Goal: Task Accomplishment & Management: Manage account settings

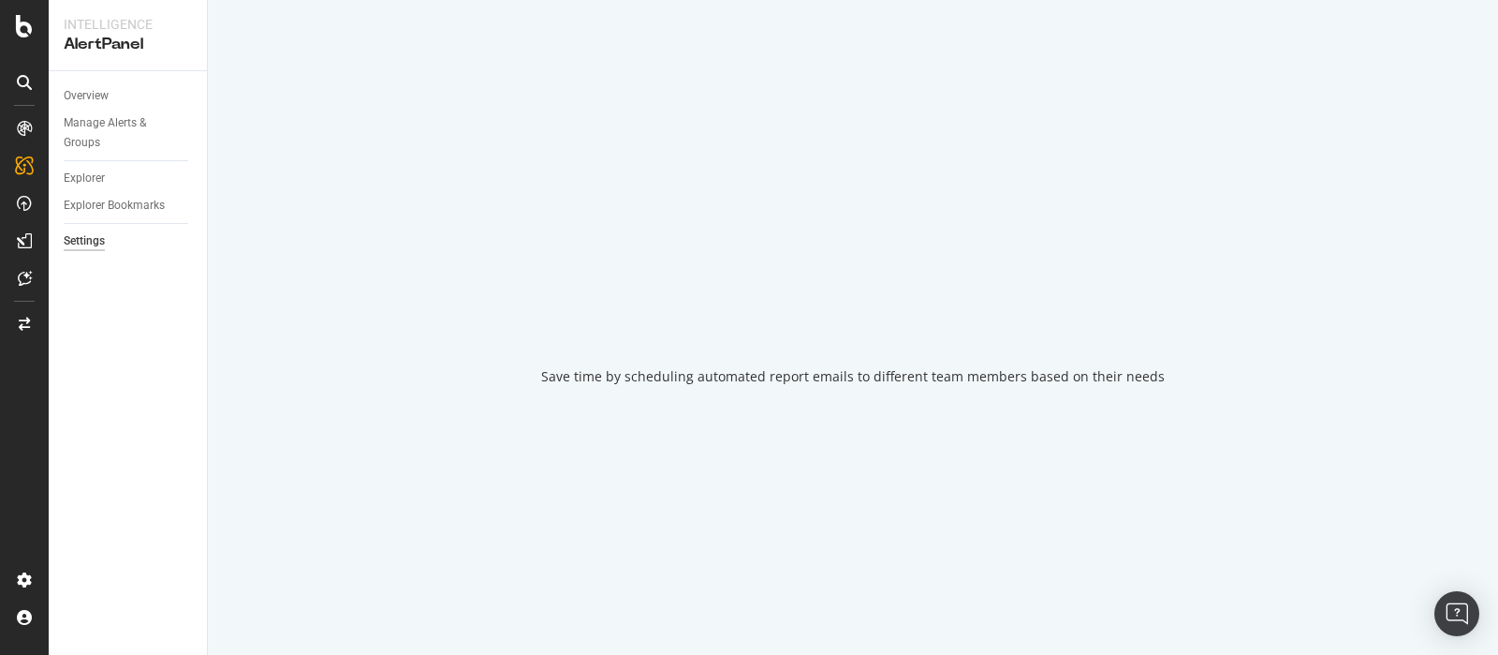
select select "11"
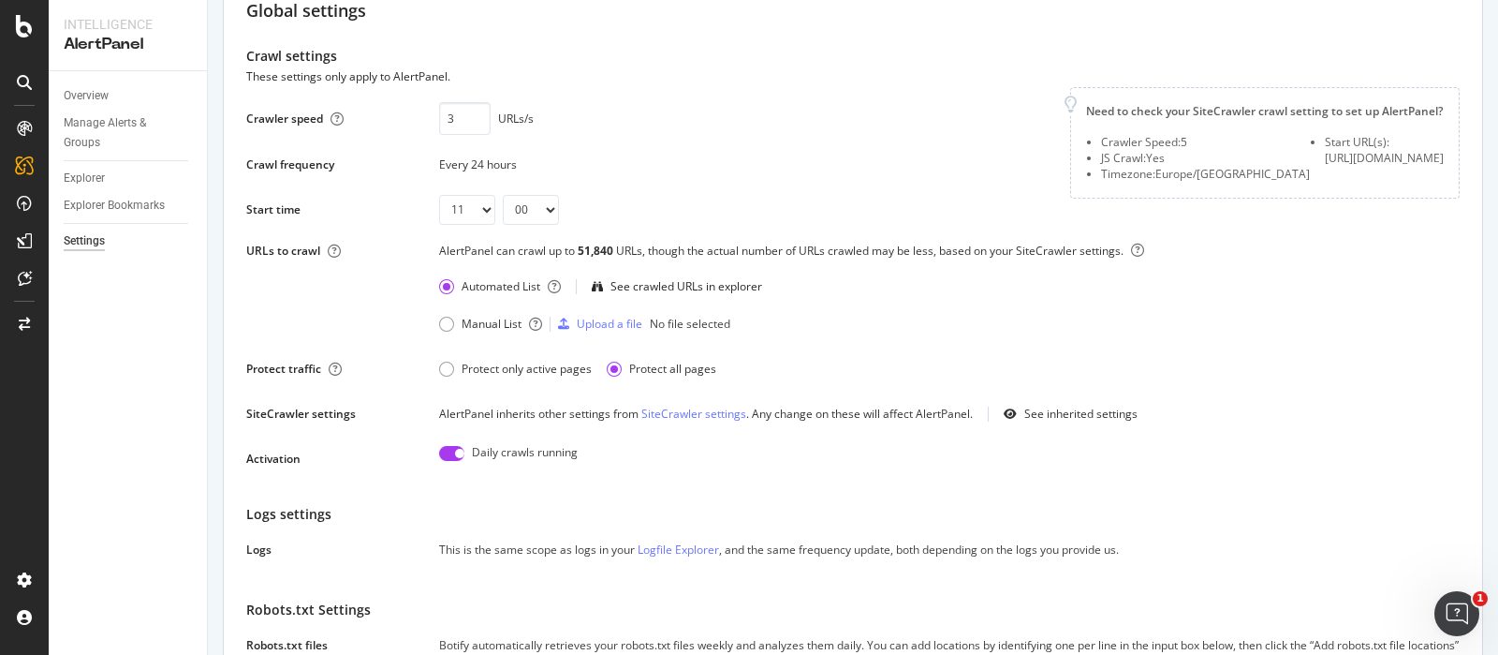
scroll to position [118, 0]
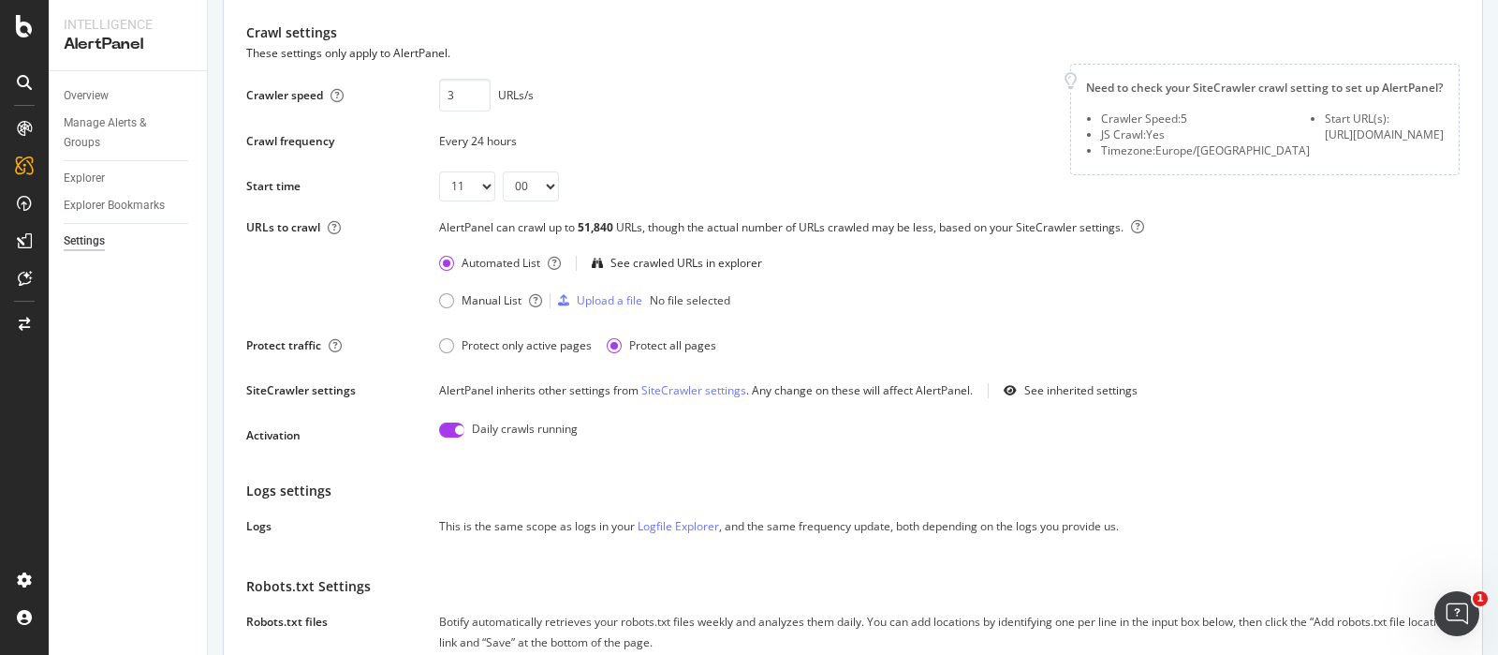
click at [449, 425] on input "checkbox" at bounding box center [451, 429] width 25 height 15
checkbox input "false"
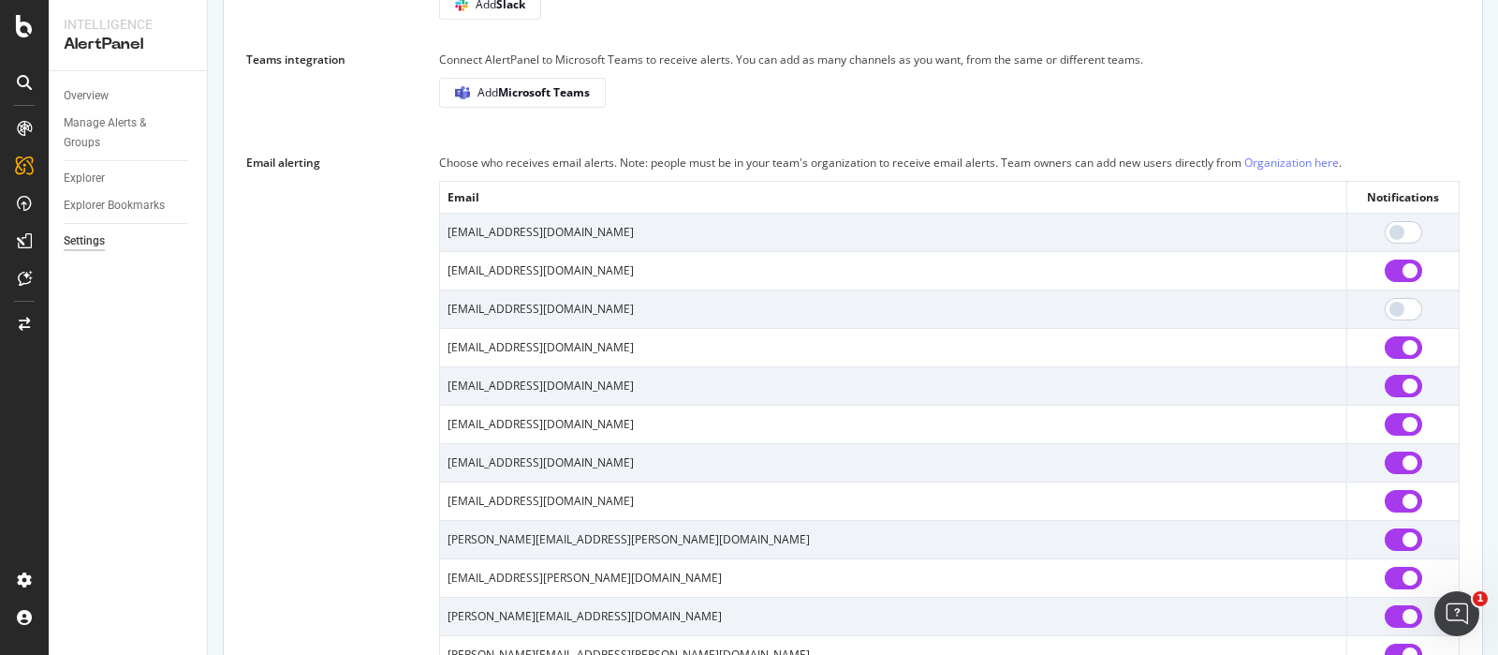
scroll to position [1628, 0]
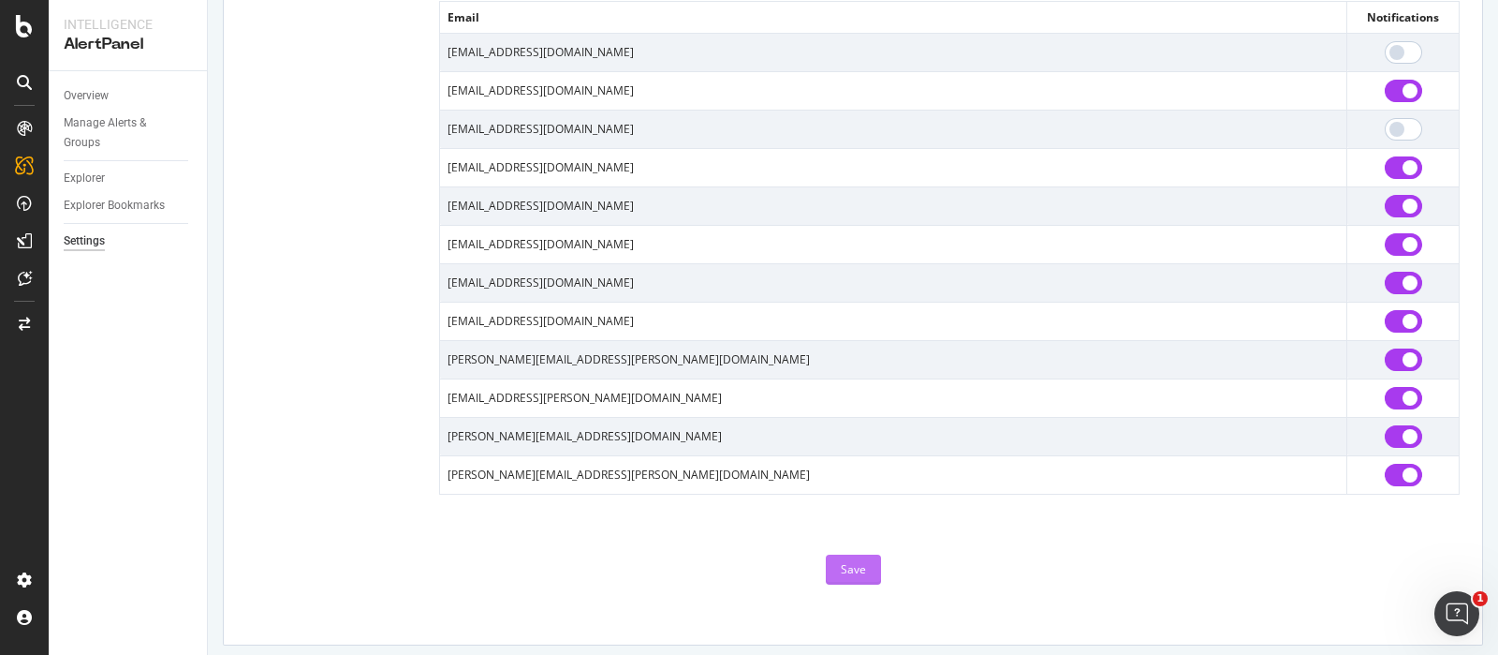
click at [855, 555] on div "Save" at bounding box center [853, 569] width 25 height 28
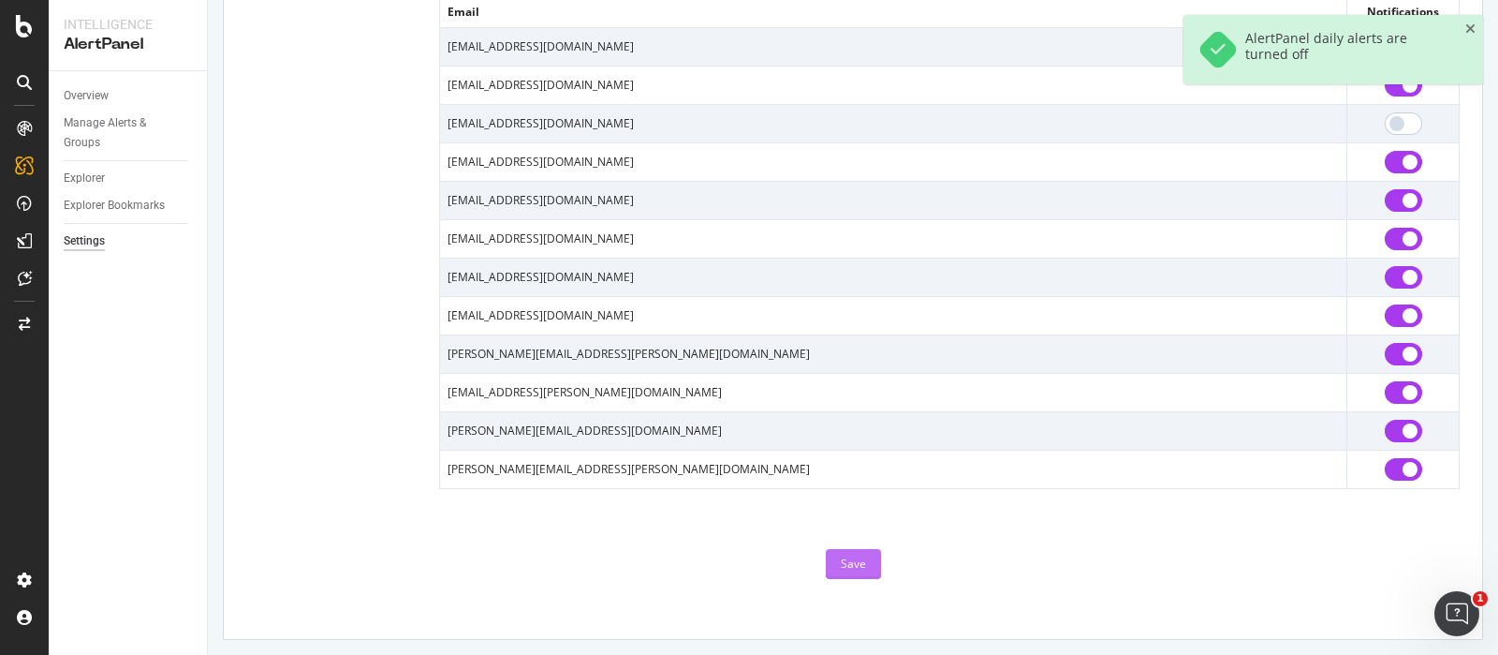
scroll to position [1599, 0]
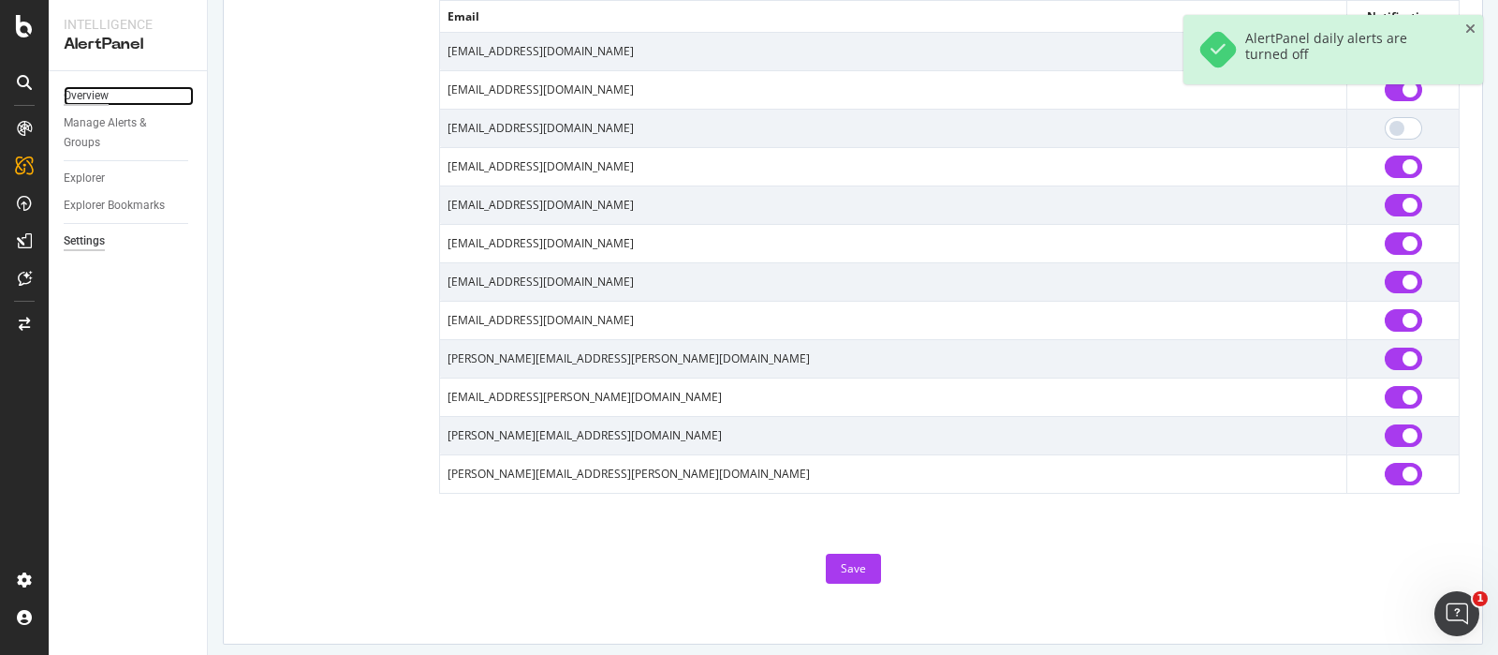
click at [102, 98] on div "Overview" at bounding box center [86, 96] width 45 height 20
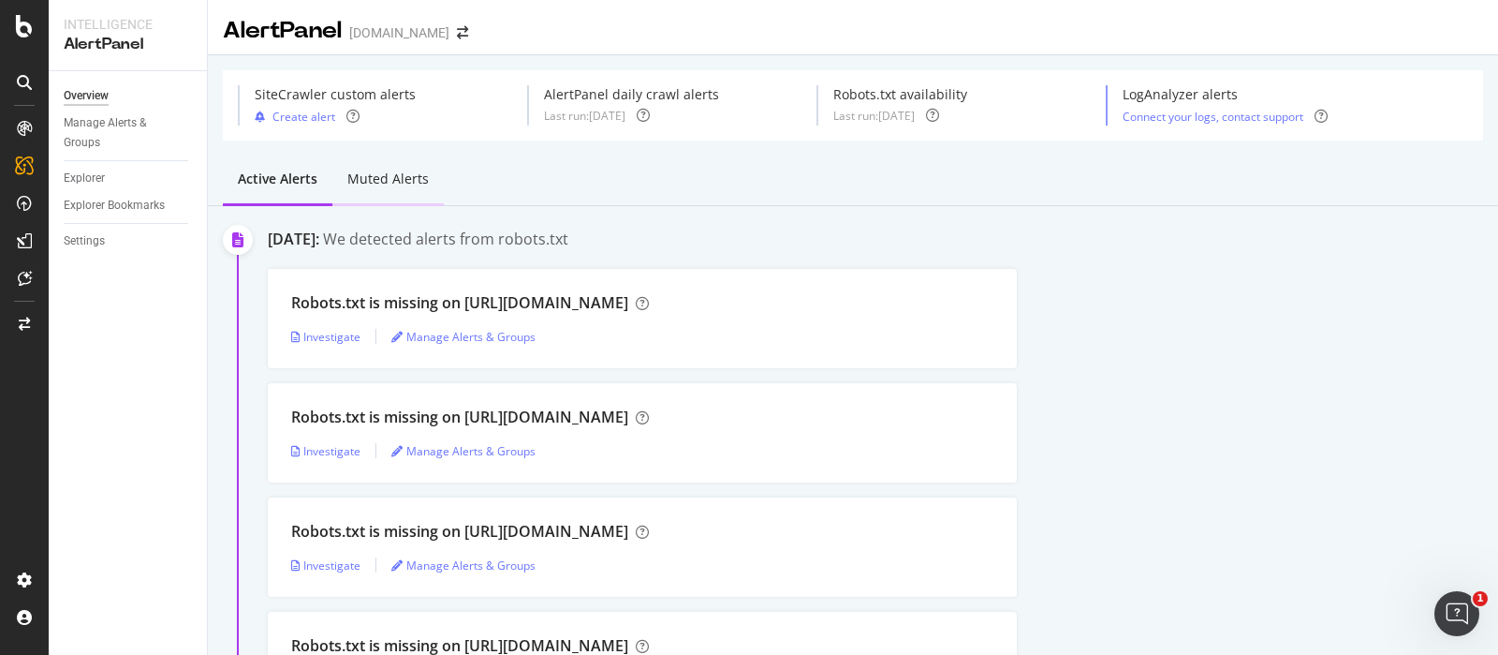
click at [372, 183] on div "Muted alerts" at bounding box center [387, 178] width 81 height 19
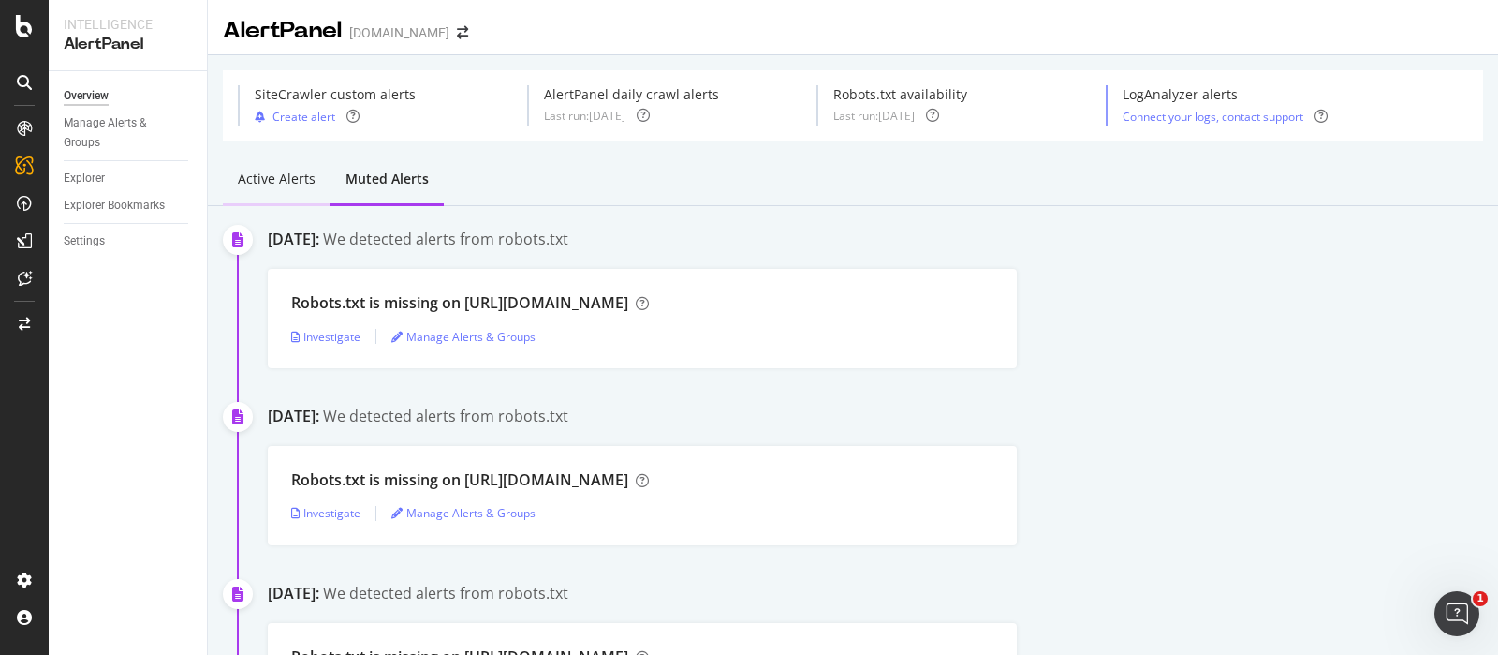
click at [262, 180] on div "Active alerts" at bounding box center [277, 178] width 78 height 19
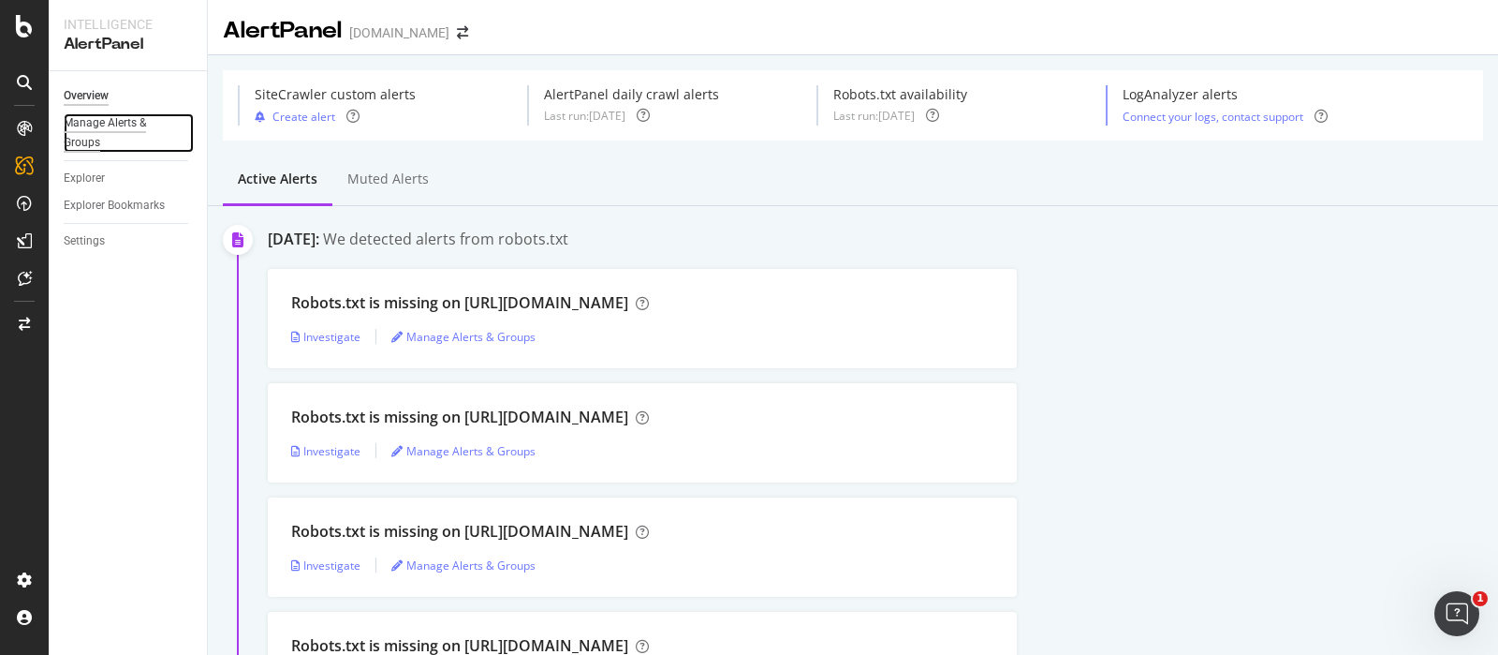
click at [90, 126] on div "Manage Alerts & Groups" at bounding box center [120, 132] width 112 height 39
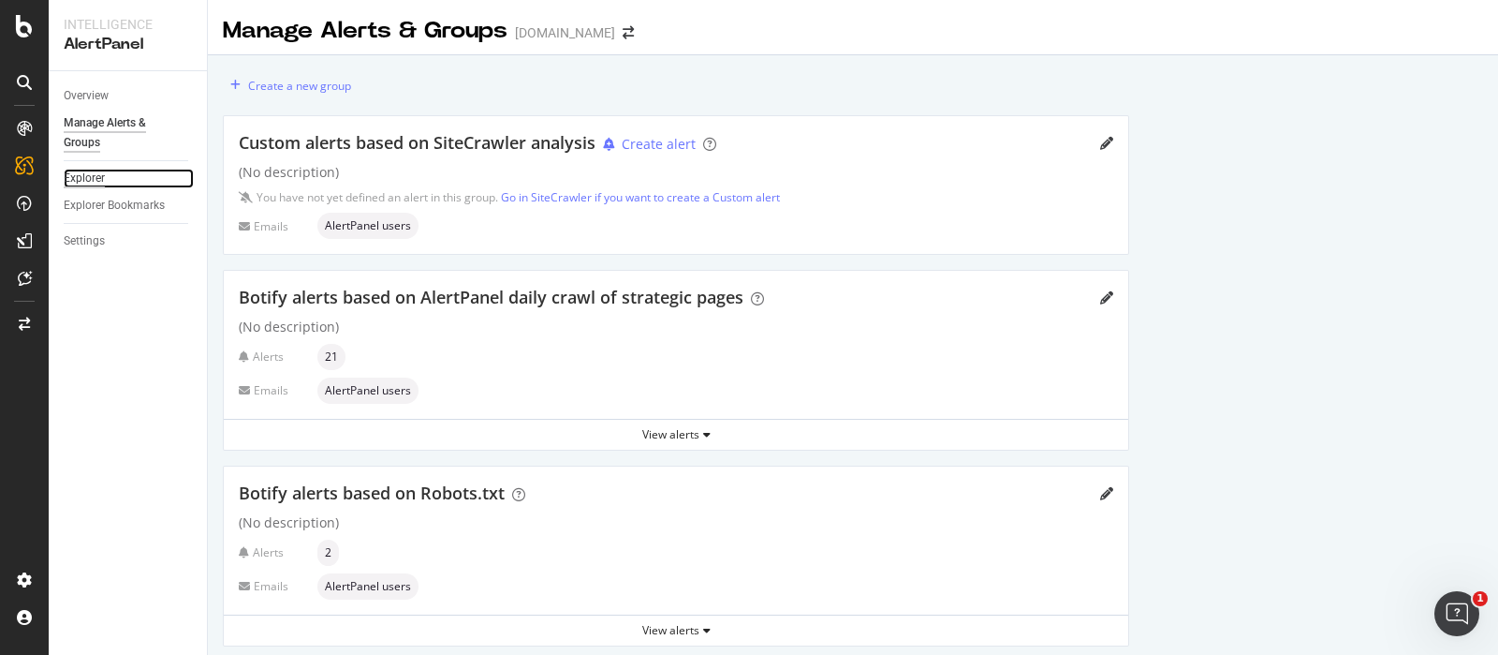
click at [86, 176] on div "Explorer" at bounding box center [84, 179] width 41 height 20
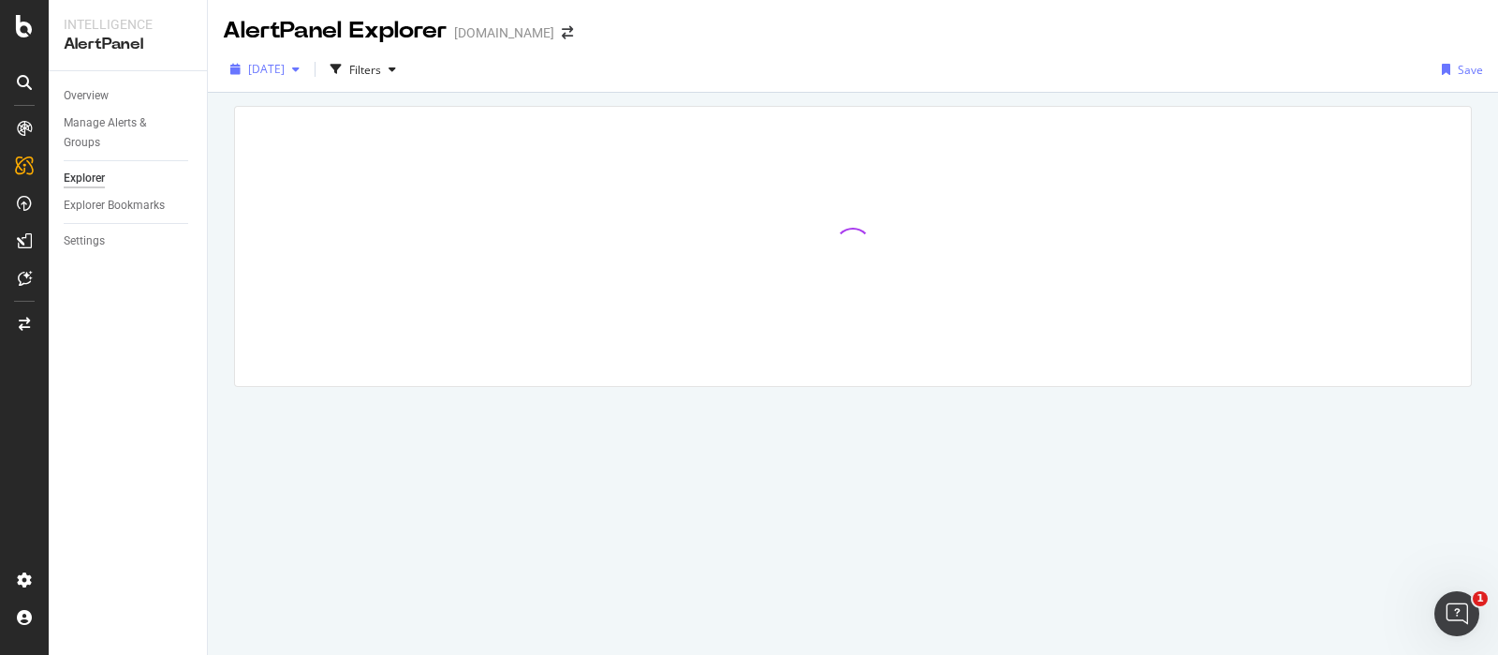
click at [307, 66] on div "button" at bounding box center [296, 69] width 22 height 11
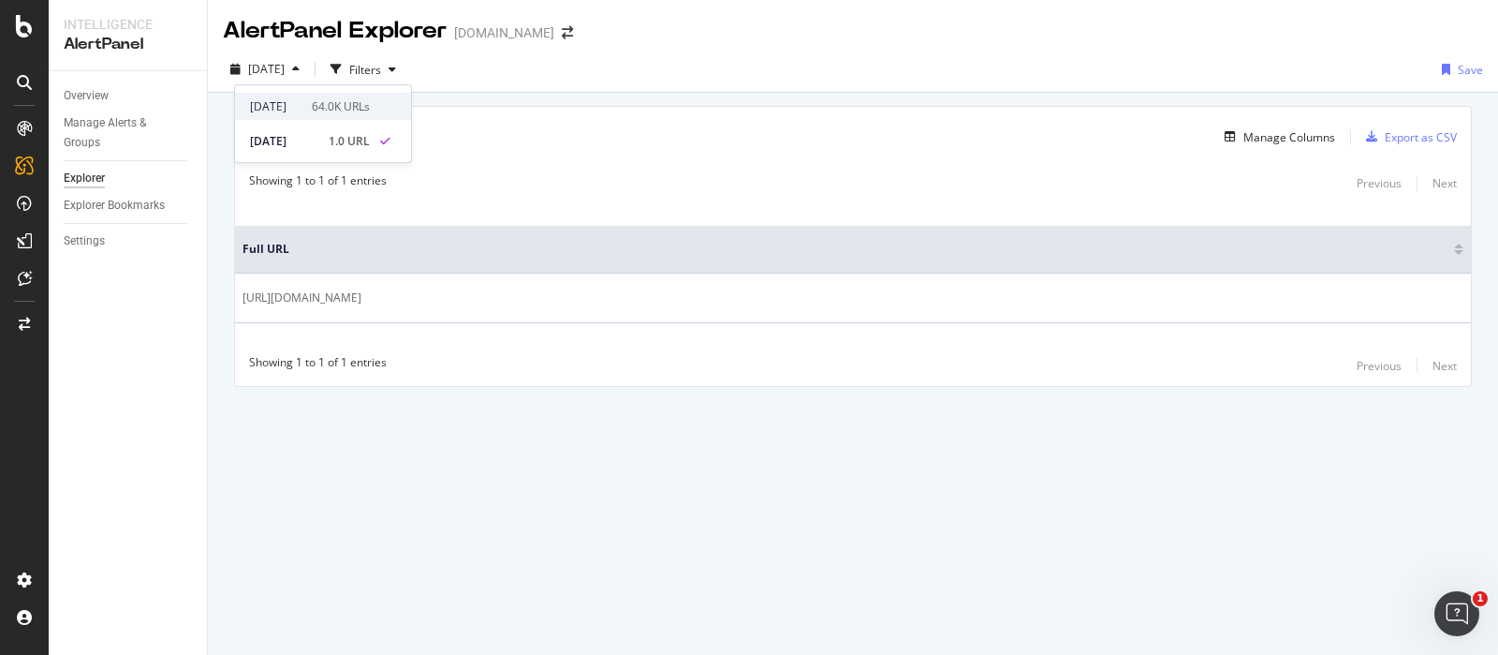
click at [301, 110] on div "[DATE]" at bounding box center [275, 106] width 51 height 17
